Goal: Entertainment & Leisure: Consume media (video, audio)

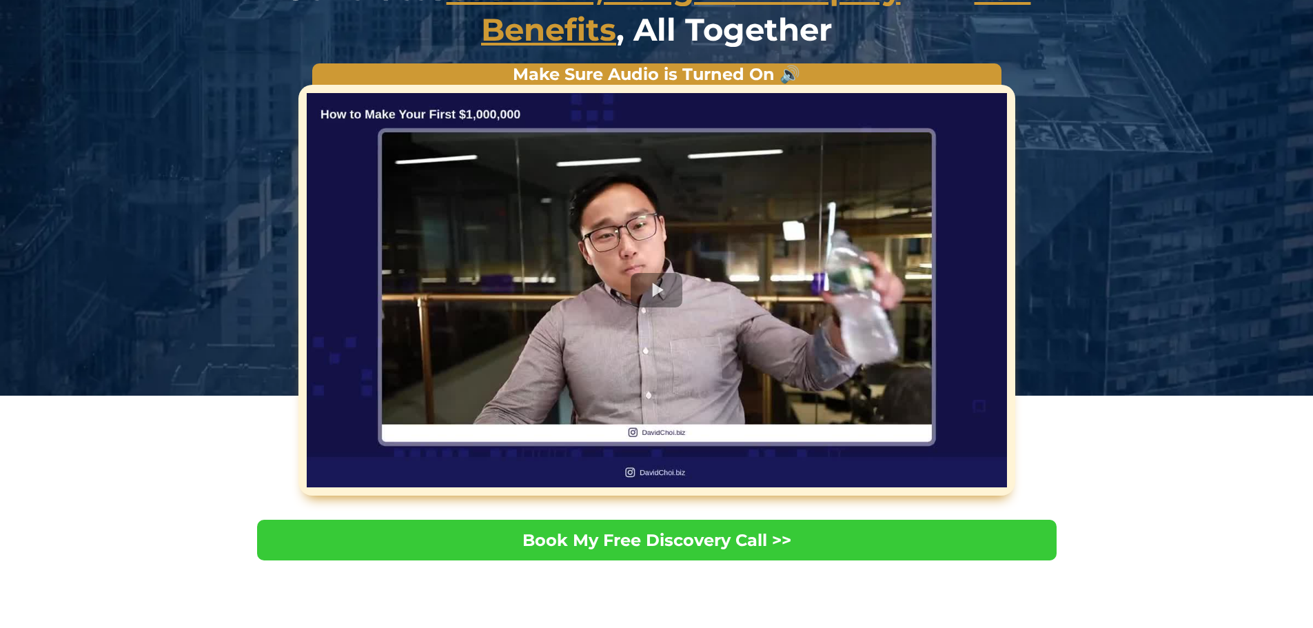
scroll to position [276, 0]
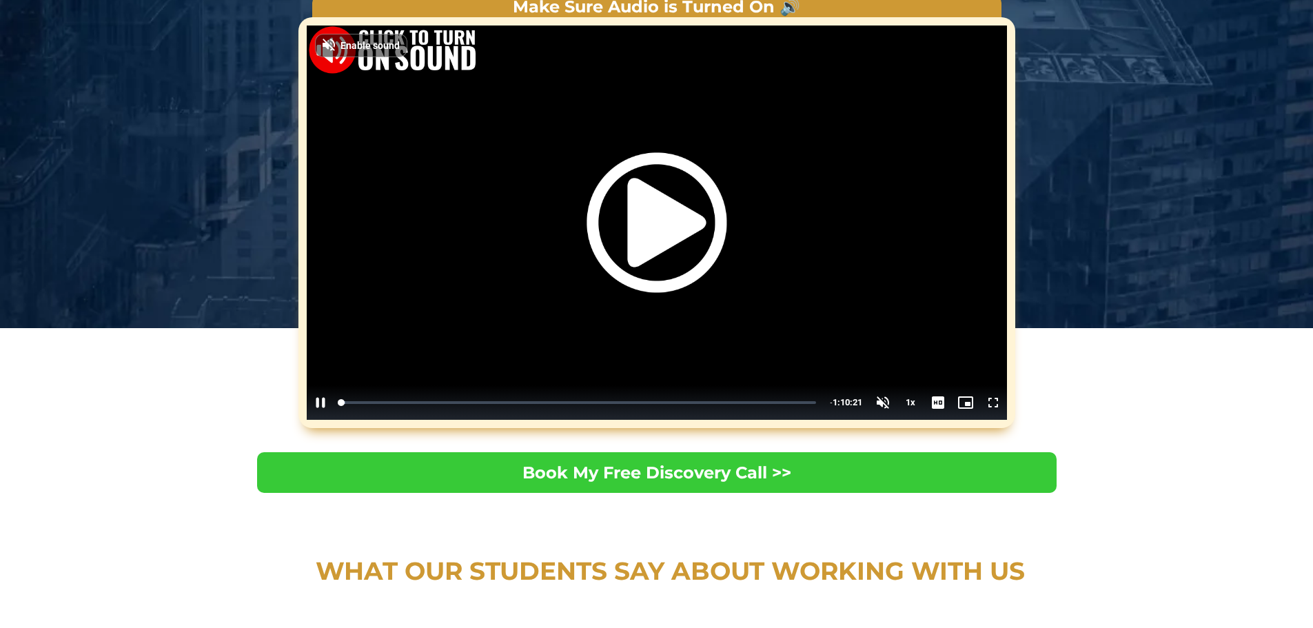
click at [677, 253] on img "Video Player" at bounding box center [657, 222] width 140 height 140
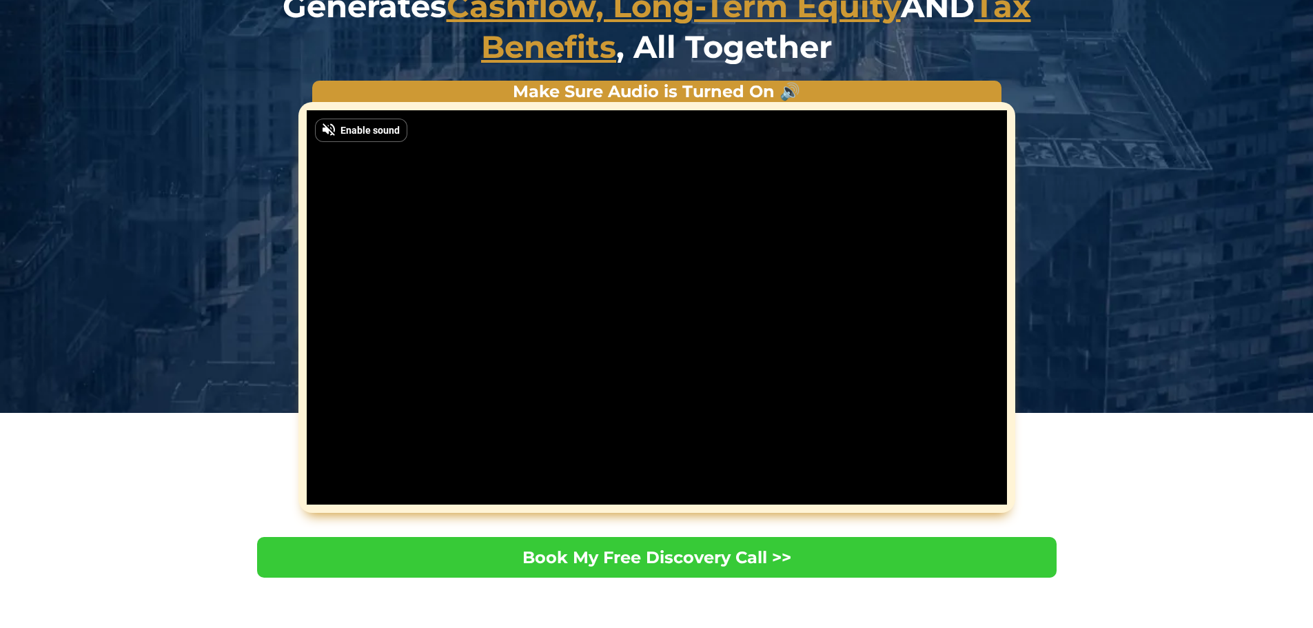
scroll to position [207, 0]
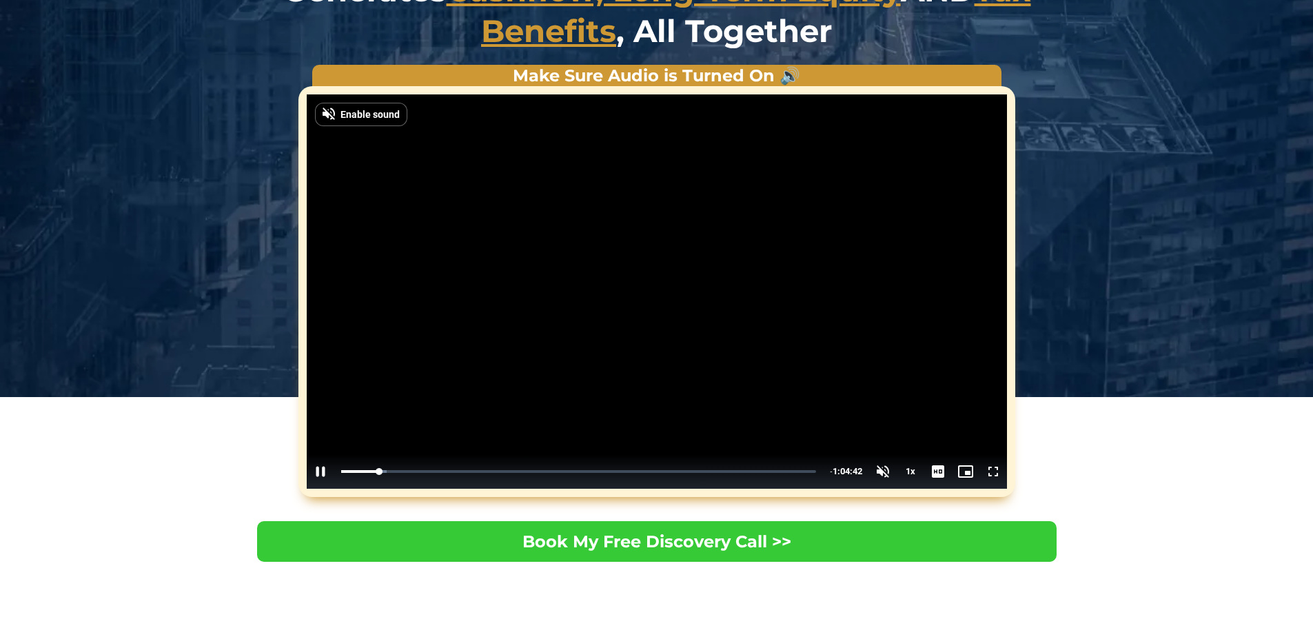
click at [326, 472] on span "Video Player" at bounding box center [321, 472] width 28 height 0
click at [316, 472] on span "Video Player" at bounding box center [321, 472] width 28 height 0
click at [321, 472] on span "Video Player" at bounding box center [321, 472] width 28 height 0
click at [319, 472] on span "Video Player" at bounding box center [321, 472] width 28 height 0
click at [466, 472] on div "0:18:13" at bounding box center [466, 471] width 1 height 5
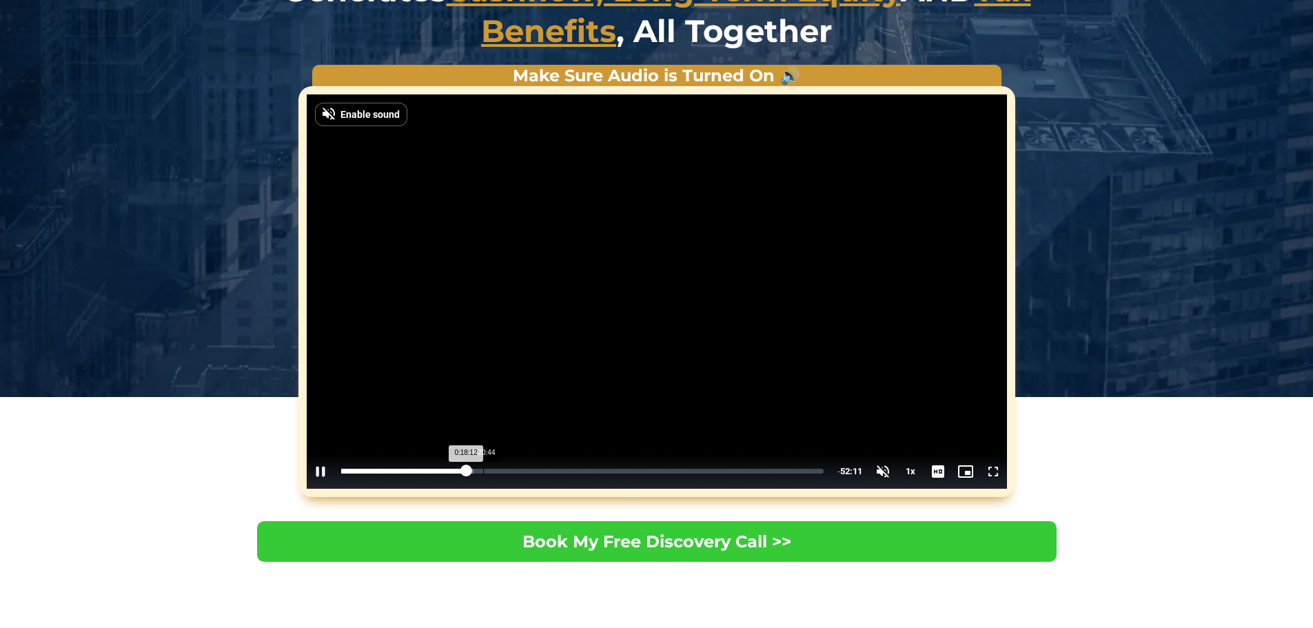
click at [483, 468] on div "Loaded : 27.41% 0:20:44 0:18:12" at bounding box center [582, 471] width 497 height 34
click at [551, 474] on div "Loaded : 39.02% 0:30:42 0:26:19" at bounding box center [582, 471] width 483 height 5
click at [577, 472] on div "0:34:25" at bounding box center [577, 471] width 1 height 5
click at [604, 471] on div "0:38:21" at bounding box center [604, 471] width 1 height 5
click at [625, 470] on div "Loaded : 56.07% 0:41:34 0:41:28" at bounding box center [582, 471] width 483 height 5
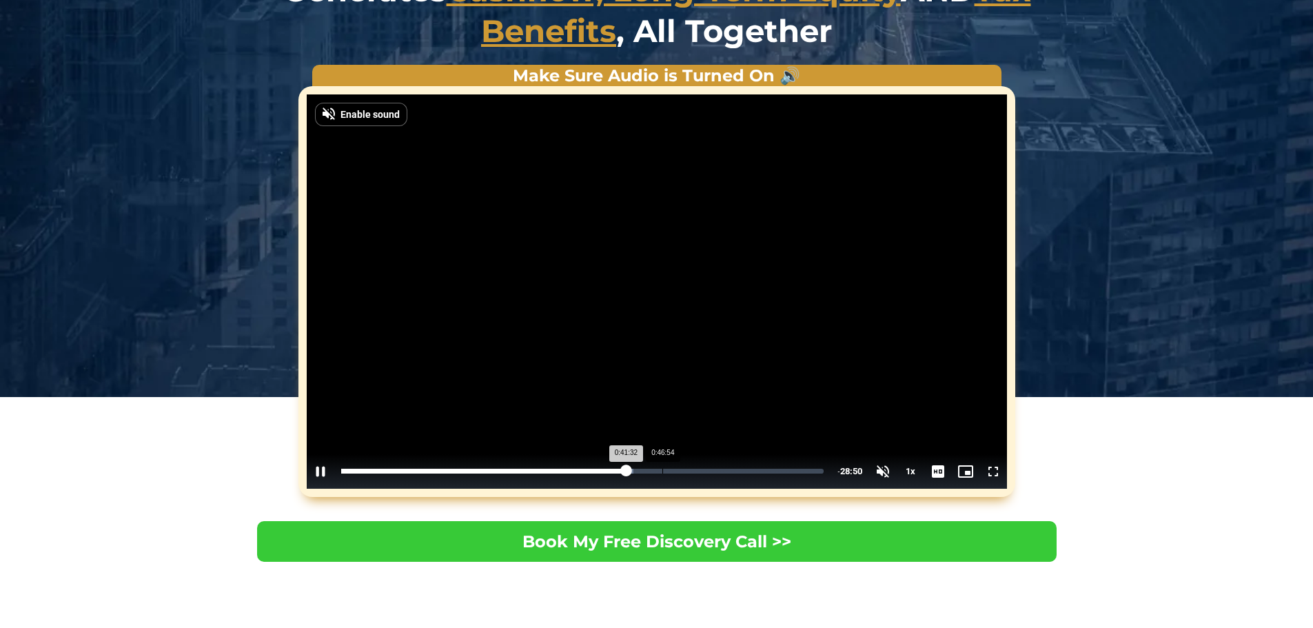
click at [663, 470] on div "Loaded : 60.57% 0:46:54 0:41:32" at bounding box center [582, 471] width 483 height 5
click at [692, 468] on div "Loaded : 69.80% 0:51:20 0:51:20" at bounding box center [582, 471] width 497 height 34
click at [716, 467] on div "Loaded : 75.25% 0:54:45 0:51:52" at bounding box center [582, 471] width 497 height 34
click at [732, 471] on div "Loaded : 79.51% 0:57:10 0:54:54" at bounding box center [582, 471] width 483 height 5
click at [754, 472] on div "Loaded : 82.59% 1:00:18 0:57:07" at bounding box center [582, 471] width 483 height 5
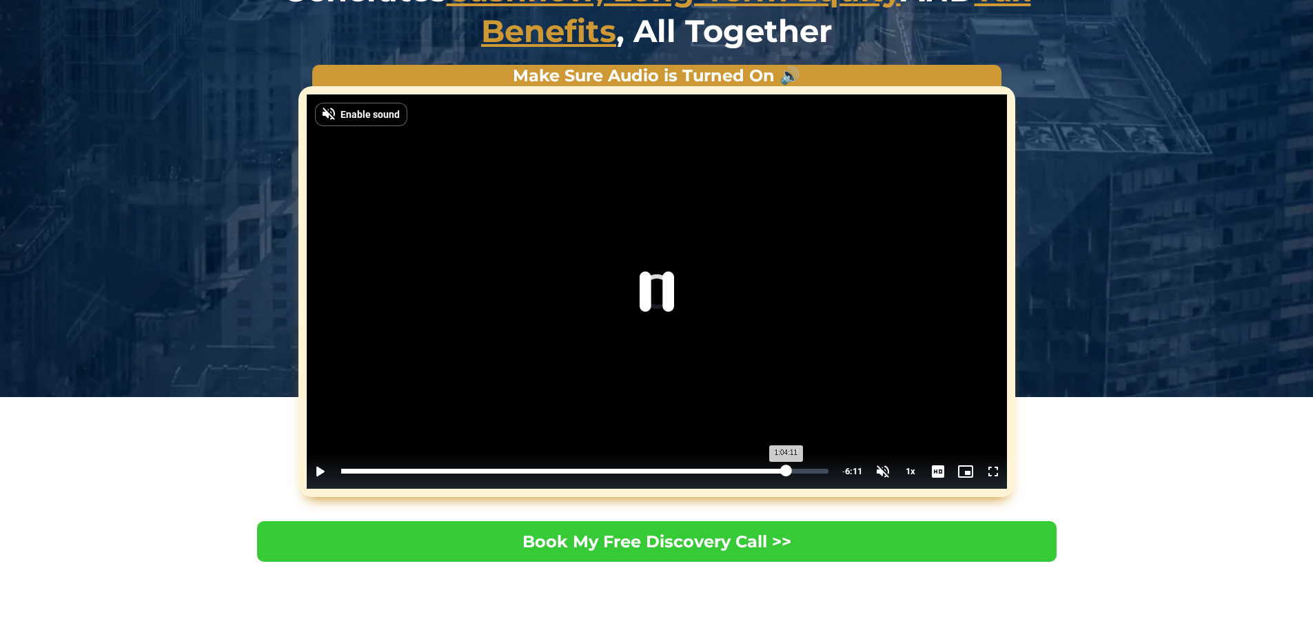
click at [786, 472] on div "Loaded : 87.80% 1:04:17 1:04:11" at bounding box center [585, 471] width 488 height 5
click at [798, 472] on div "1:05:59" at bounding box center [798, 471] width 1 height 5
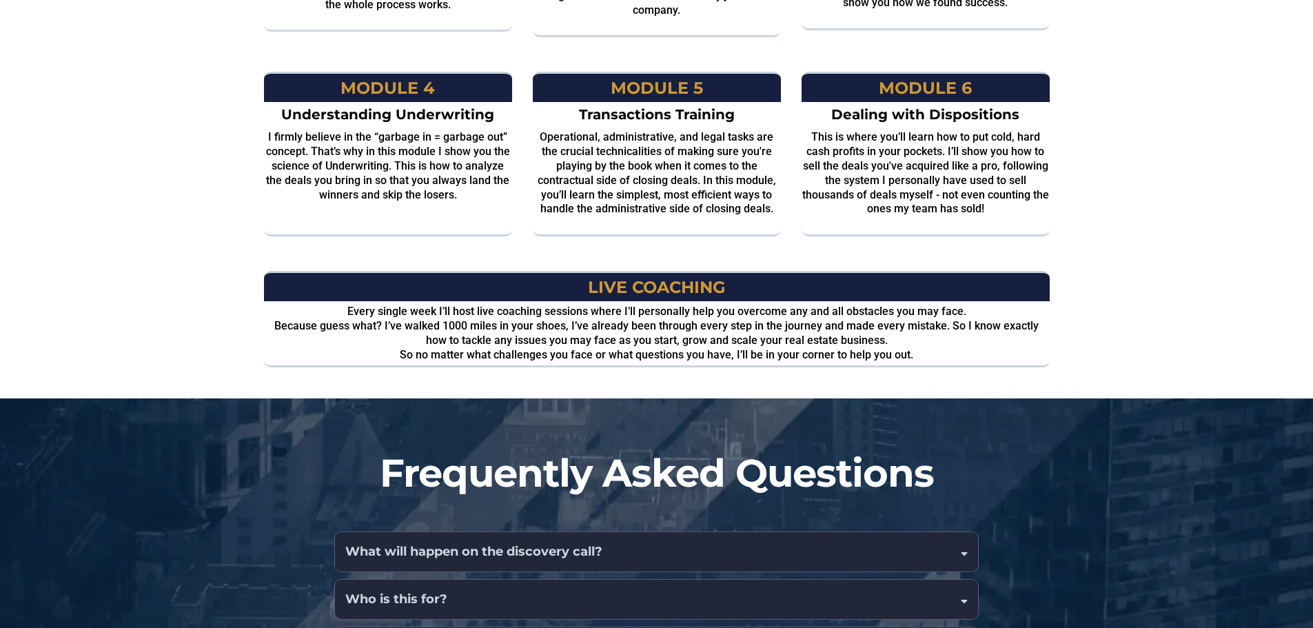
scroll to position [1724, 0]
